Goal: Task Accomplishment & Management: Manage account settings

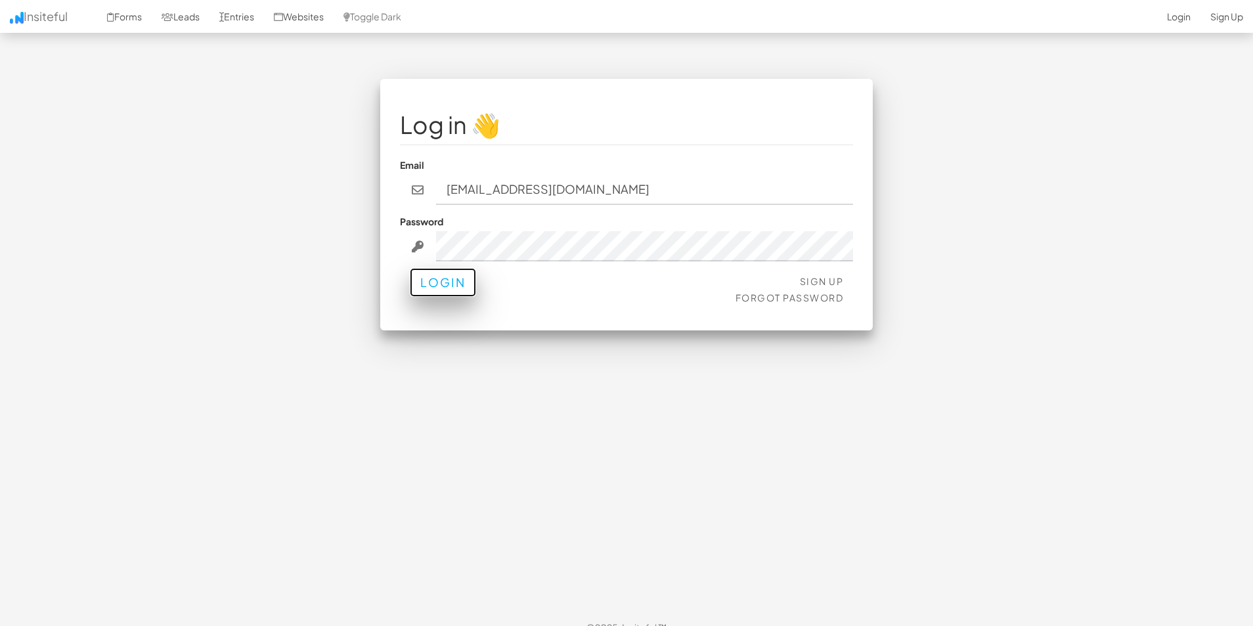
click at [458, 290] on button "Login" at bounding box center [443, 282] width 66 height 29
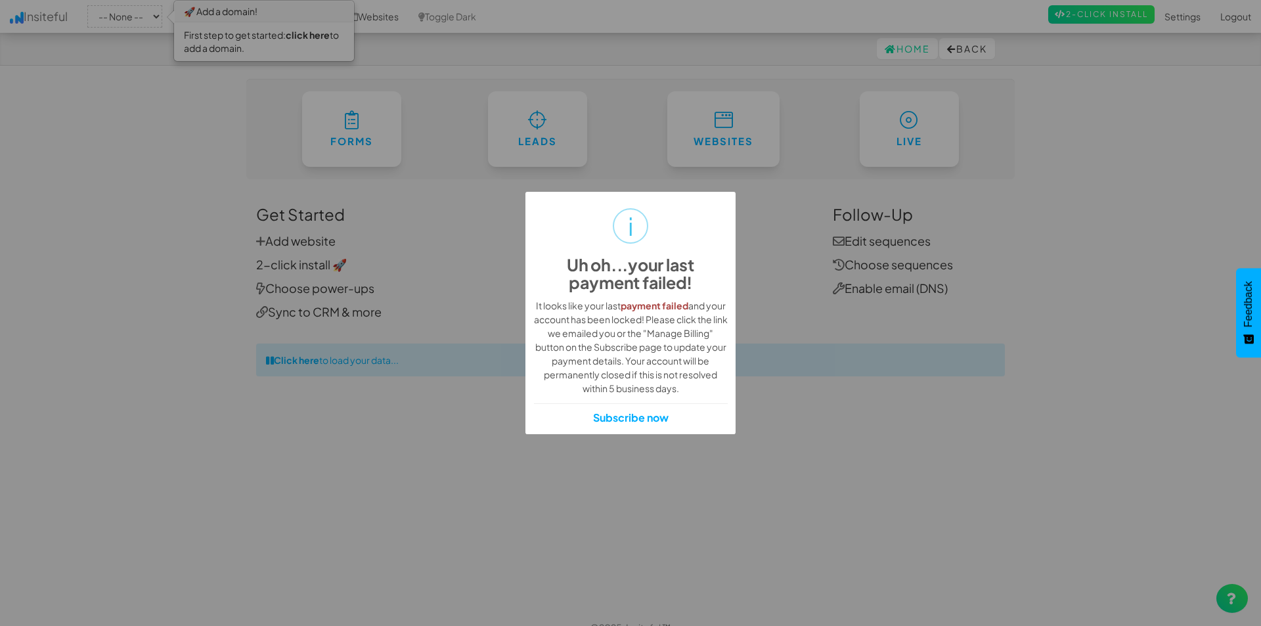
click at [805, 257] on div "i Uh oh...your last payment failed! × It looks like your last payment failed an…" at bounding box center [630, 313] width 1261 height 626
click at [713, 178] on div "i Uh oh...your last payment failed! × It looks like your last payment failed an…" at bounding box center [630, 313] width 1261 height 626
click at [395, 213] on div "i Uh oh...your last payment failed! × It looks like your last payment failed an…" at bounding box center [630, 313] width 1261 height 626
click at [590, 245] on div "i Uh oh...your last payment failed! ×" at bounding box center [631, 249] width 194 height 99
click at [798, 205] on div "i Uh oh...your last payment failed! × It looks like your last payment failed an…" at bounding box center [630, 313] width 1261 height 626
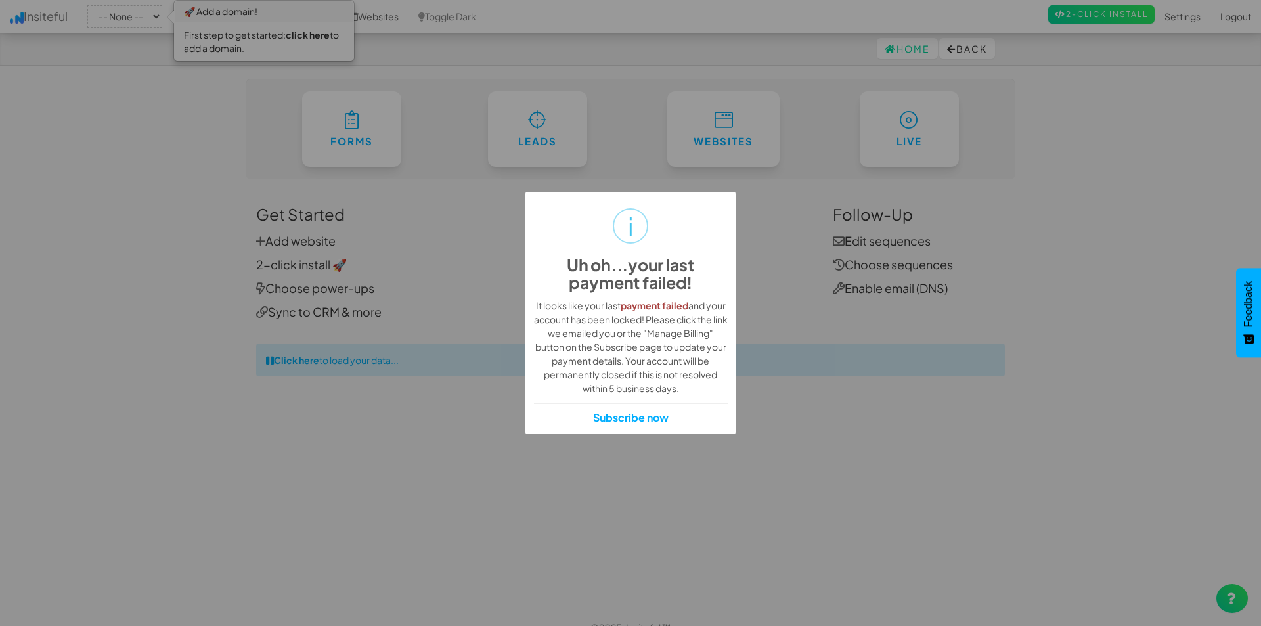
click at [663, 308] on strong "payment failed" at bounding box center [655, 305] width 68 height 12
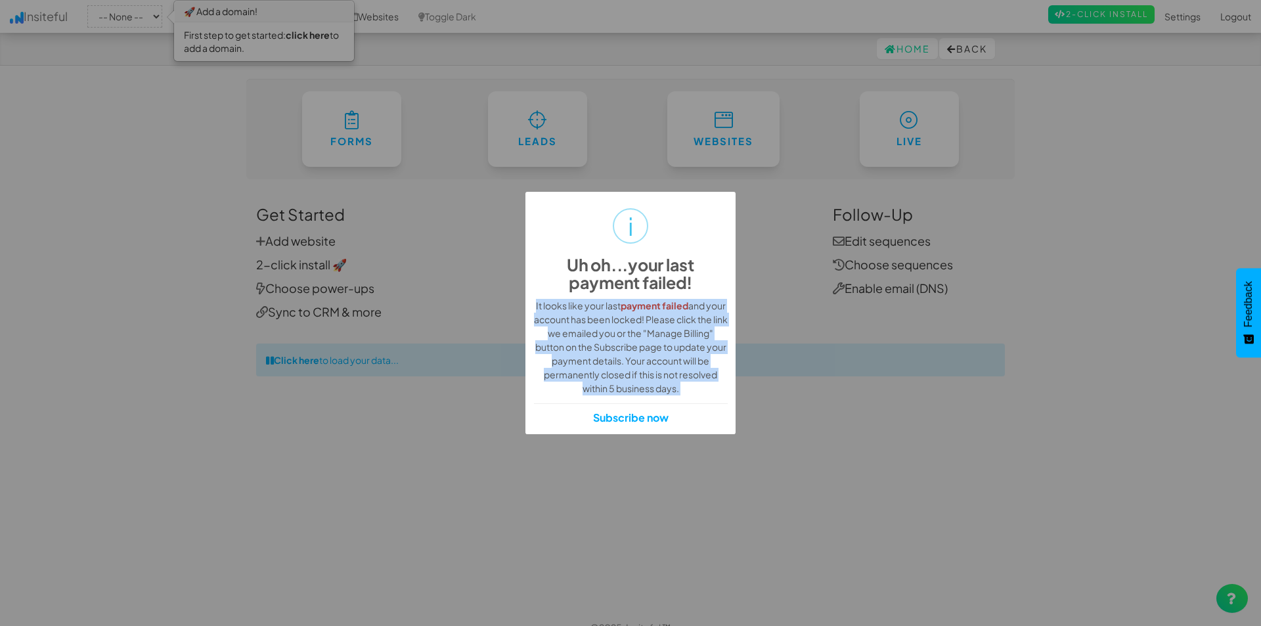
click at [663, 308] on strong "payment failed" at bounding box center [655, 305] width 68 height 12
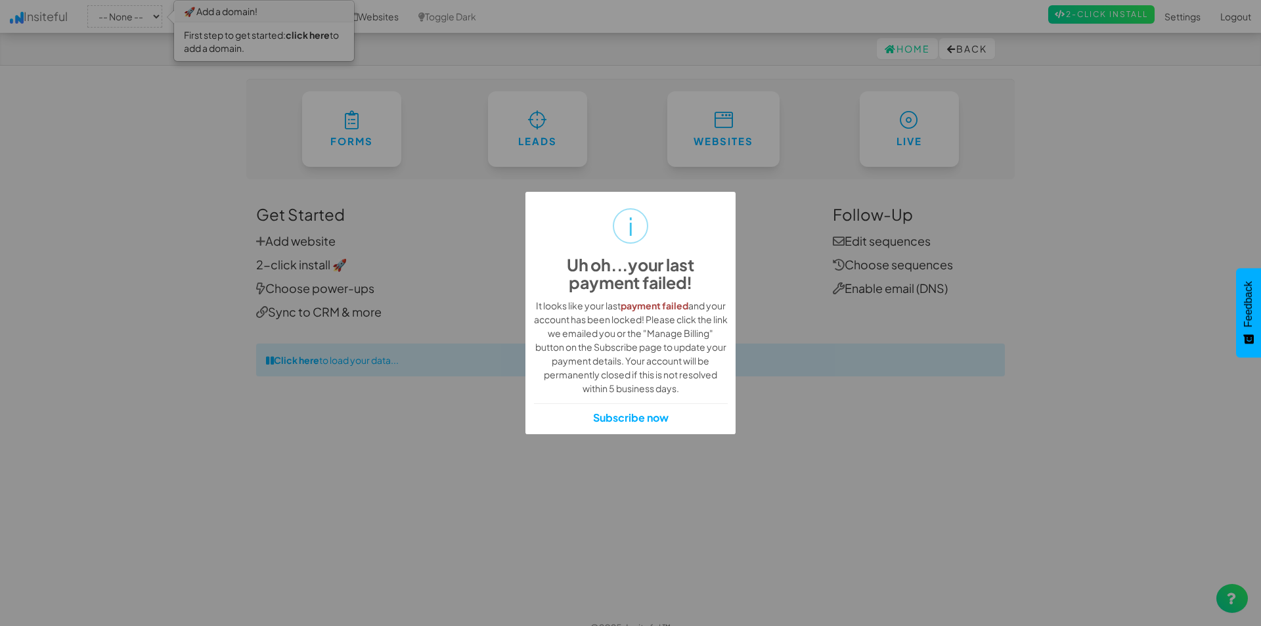
click at [778, 249] on div "i Uh oh...your last payment failed! × It looks like your last payment failed an…" at bounding box center [630, 313] width 1261 height 626
click at [822, 254] on div "i Uh oh...your last payment failed! × It looks like your last payment failed an…" at bounding box center [630, 313] width 1261 height 626
click at [580, 131] on div "i Uh oh...your last payment failed! × It looks like your last payment failed an…" at bounding box center [630, 313] width 1261 height 626
click at [805, 254] on div "i Uh oh...your last payment failed! × It looks like your last payment failed an…" at bounding box center [630, 313] width 1261 height 626
click at [293, 86] on div "i Uh oh...your last payment failed! × It looks like your last payment failed an…" at bounding box center [630, 313] width 1261 height 626
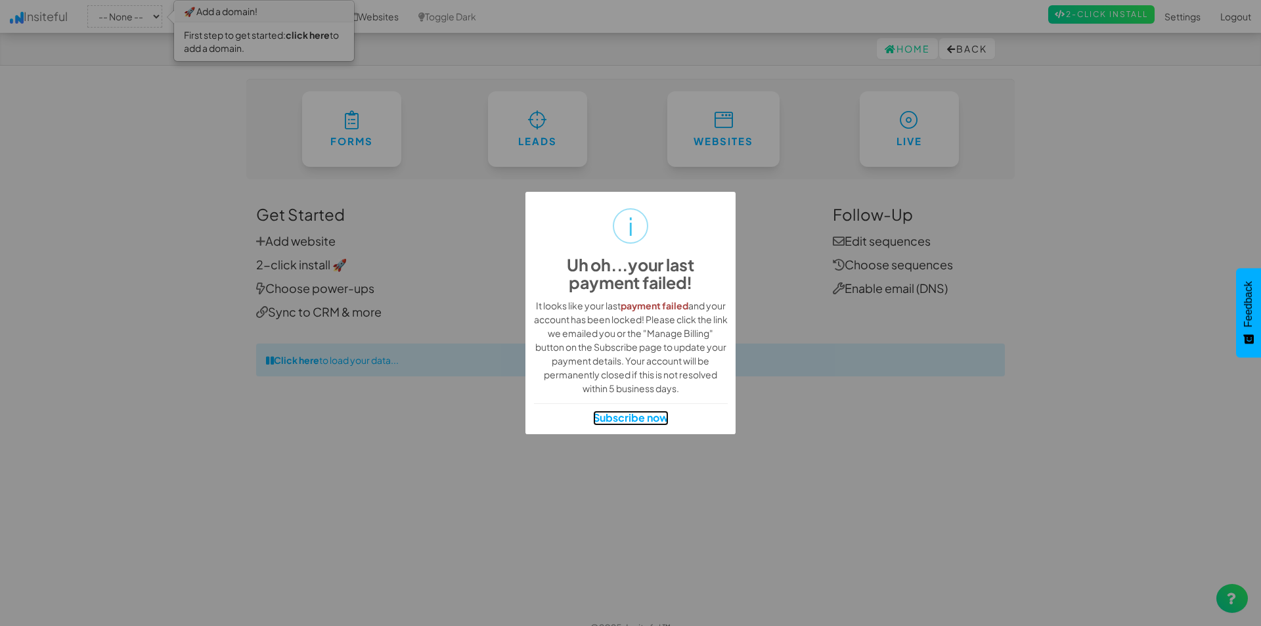
click at [595, 419] on link "Subscribe now" at bounding box center [631, 417] width 76 height 15
click at [688, 110] on div "i Uh oh...your last payment failed! × It looks like your last payment failed an…" at bounding box center [630, 313] width 1261 height 626
click at [922, 167] on div "i Uh oh...your last payment failed! × It looks like your last payment failed an…" at bounding box center [630, 313] width 1261 height 626
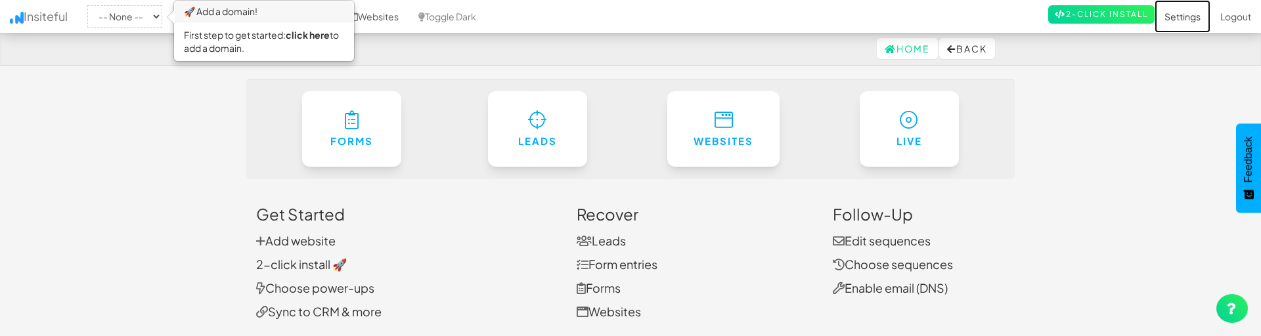
click at [1176, 20] on link "Settings" at bounding box center [1183, 16] width 56 height 33
click at [1174, 16] on link "Settings" at bounding box center [1183, 16] width 56 height 33
click at [1181, 7] on link "Settings" at bounding box center [1183, 16] width 56 height 33
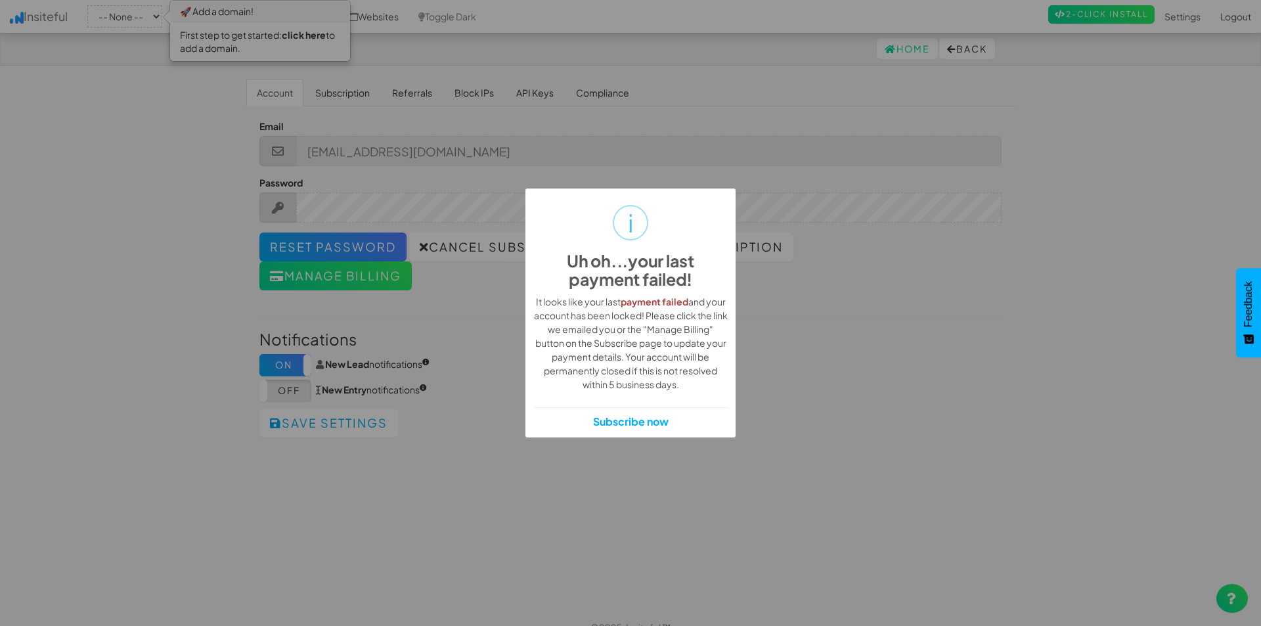
click at [853, 282] on div "i Uh oh...your last payment failed! × It looks like your last payment failed an…" at bounding box center [630, 313] width 1261 height 626
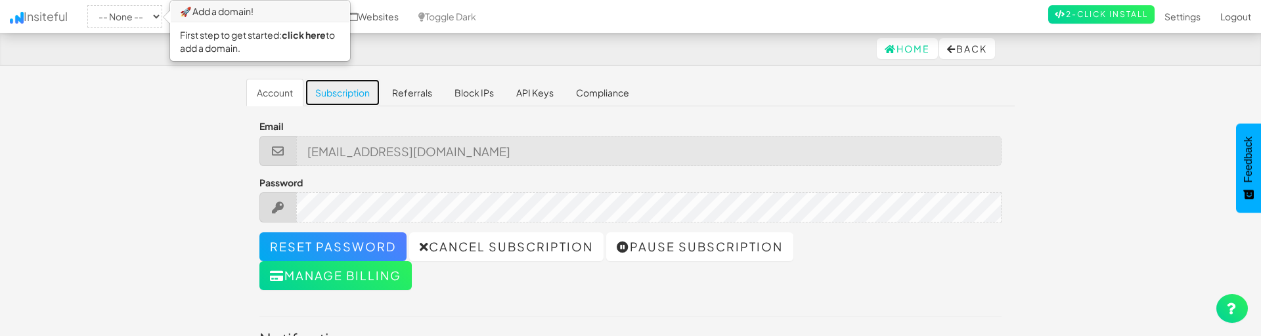
click at [348, 85] on link "Subscription" at bounding box center [343, 93] width 76 height 28
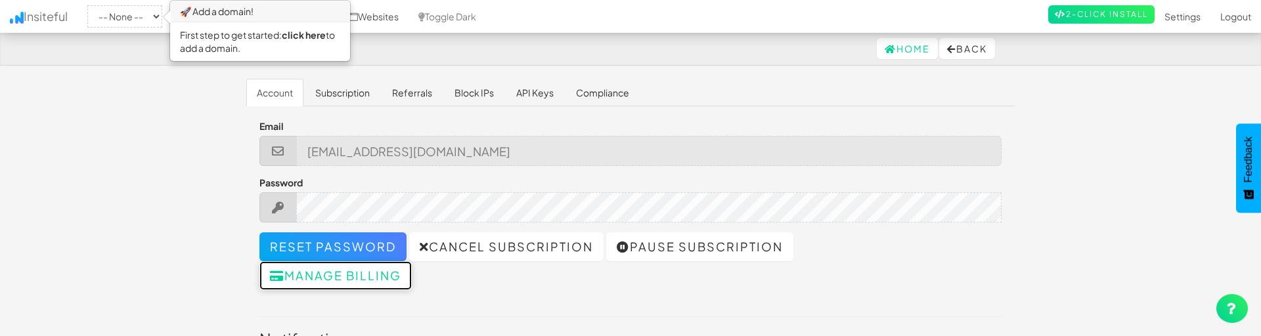
click at [378, 283] on button "Manage billing" at bounding box center [335, 275] width 152 height 29
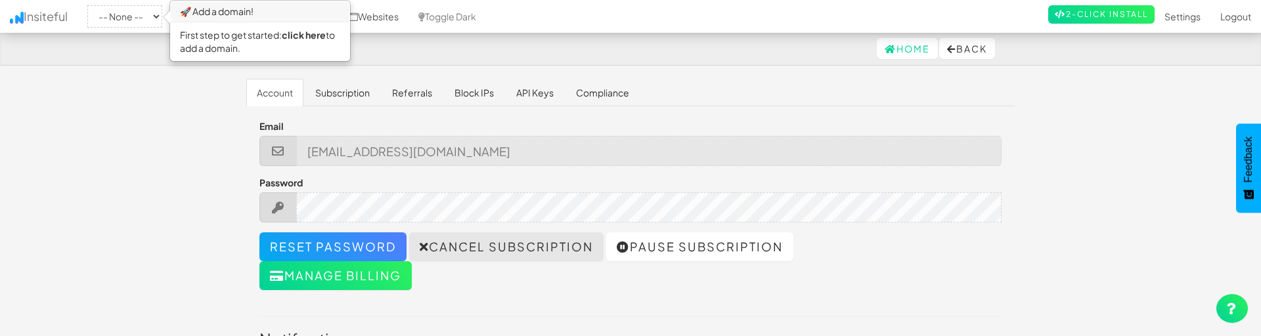
drag, startPoint x: 391, startPoint y: 280, endPoint x: 532, endPoint y: 244, distance: 145.3
click at [532, 244] on link "Cancel subscription" at bounding box center [506, 247] width 194 height 29
click at [515, 251] on link "Cancel subscription" at bounding box center [506, 247] width 194 height 29
drag, startPoint x: 502, startPoint y: 246, endPoint x: 1071, endPoint y: 66, distance: 597.4
click at [1079, 122] on body "Settings Home Back Toggle navigation Insiteful -- None -- 🚀 Add a domain! First…" at bounding box center [630, 241] width 1261 height 483
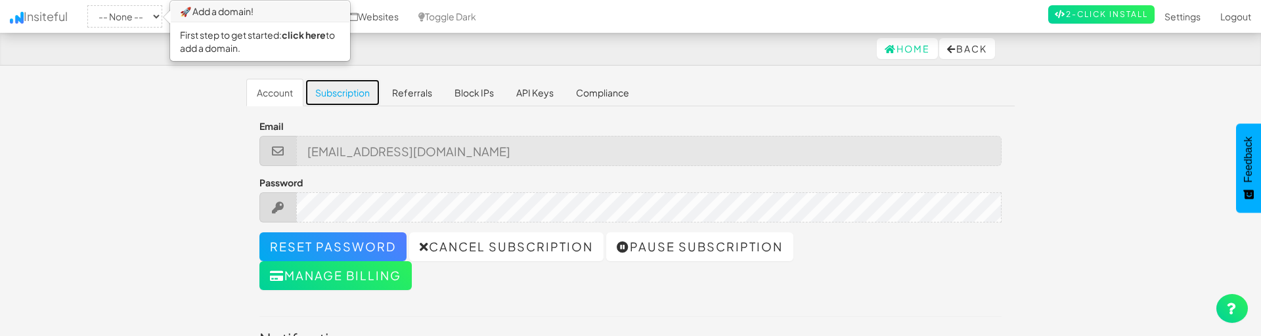
click at [361, 97] on link "Subscription" at bounding box center [343, 93] width 76 height 28
click at [342, 94] on link "Subscription" at bounding box center [343, 93] width 76 height 28
click at [453, 95] on link "Block IPs" at bounding box center [474, 93] width 60 height 28
click at [479, 51] on div "Home Back" at bounding box center [630, 49] width 749 height 32
click at [862, 36] on div "Home Back" at bounding box center [630, 49] width 749 height 32
